Goal: Transaction & Acquisition: Purchase product/service

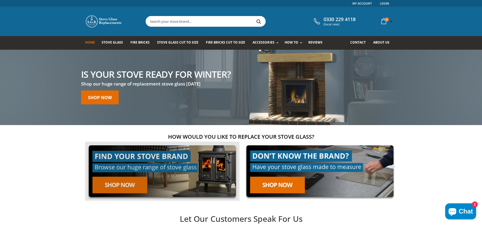
click at [112, 193] on link at bounding box center [162, 170] width 154 height 59
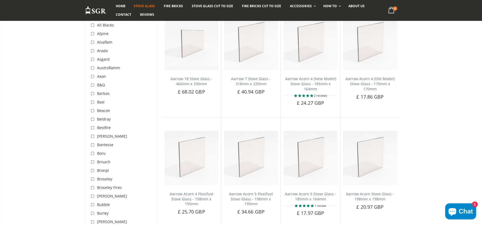
scroll to position [160, 0]
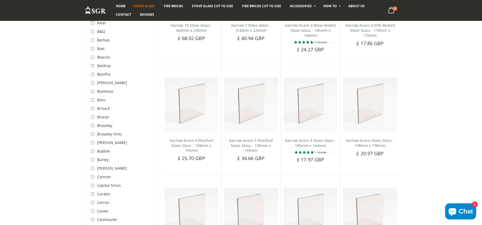
click at [93, 160] on input "checkbox" at bounding box center [93, 159] width 5 height 5
checkbox input "true"
